Goal: Transaction & Acquisition: Purchase product/service

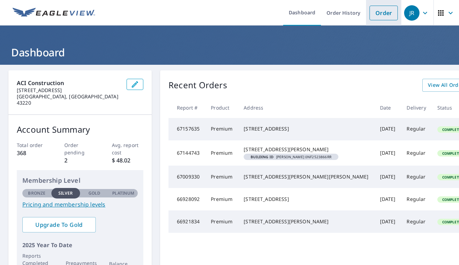
click at [386, 10] on link "Order" at bounding box center [383, 13] width 28 height 15
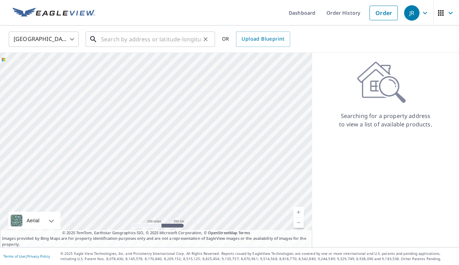
click at [169, 41] on input "text" at bounding box center [151, 39] width 100 height 20
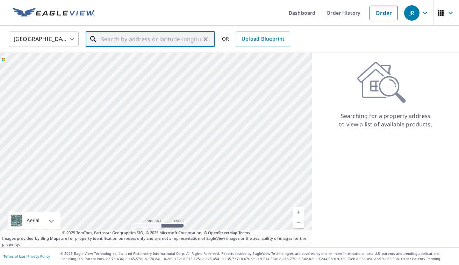
paste input "[STREET_ADDRESS]"
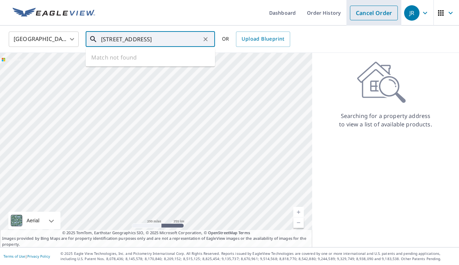
type input "[STREET_ADDRESS]"
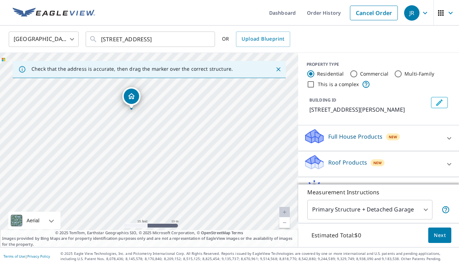
click at [367, 170] on div "Roof Products New" at bounding box center [372, 164] width 137 height 20
click at [358, 174] on div "Roof Products New" at bounding box center [374, 164] width 141 height 20
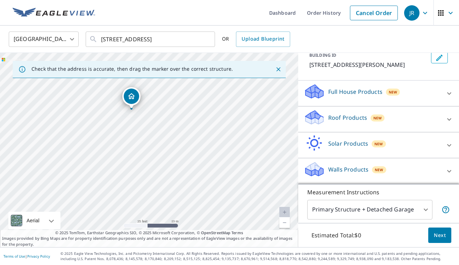
scroll to position [53, 0]
click at [367, 119] on div "Roof Products New" at bounding box center [372, 119] width 137 height 20
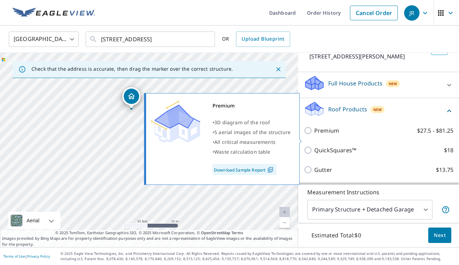
click at [329, 135] on p "Premium" at bounding box center [326, 130] width 25 height 8
click at [314, 135] on input "Premium $27.5 - $81.25" at bounding box center [309, 130] width 10 height 8
checkbox input "true"
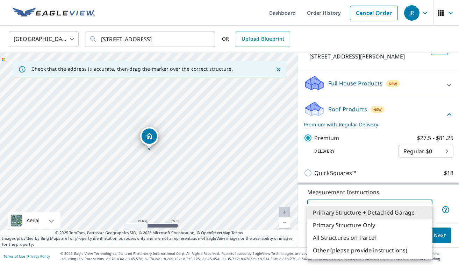
click at [393, 209] on body "[PERSON_NAME] Dashboard Order History Cancel Order JR United States US ​ [STREE…" at bounding box center [229, 132] width 459 height 265
click at [380, 228] on li "Primary Structure Only" at bounding box center [369, 224] width 125 height 13
type input "2"
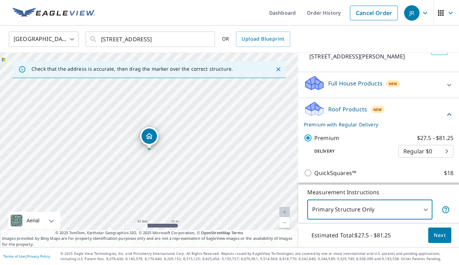
click at [440, 236] on span "Next" at bounding box center [440, 235] width 12 height 9
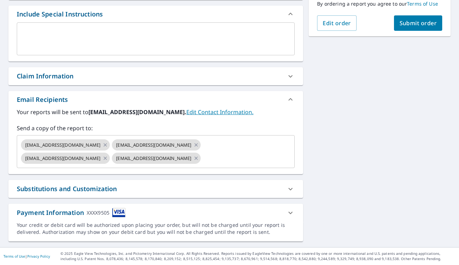
scroll to position [187, 0]
click at [193, 160] on icon at bounding box center [196, 158] width 6 height 8
click at [102, 159] on icon at bounding box center [105, 158] width 6 height 8
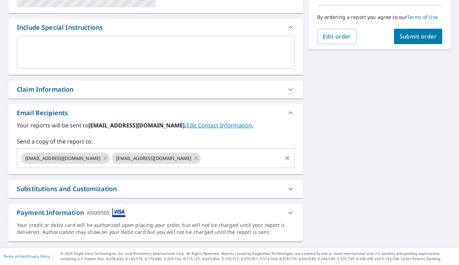
scroll to position [0, 0]
click at [427, 38] on span "Submit order" at bounding box center [417, 37] width 37 height 8
checkbox input "true"
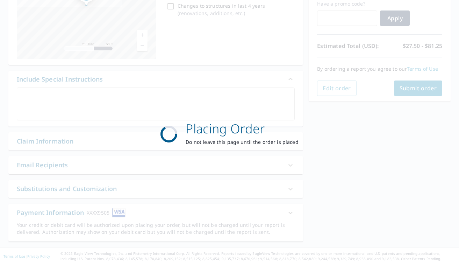
scroll to position [122, 0]
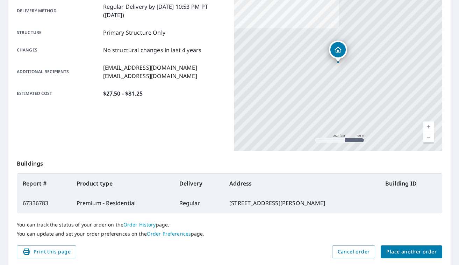
click at [397, 253] on span "Place another order" at bounding box center [411, 251] width 50 height 9
